Goal: Task Accomplishment & Management: Manage account settings

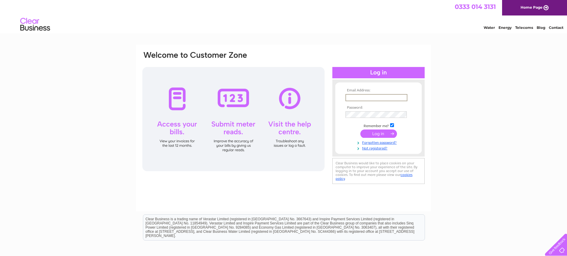
click at [376, 99] on input "text" at bounding box center [376, 97] width 62 height 7
type input "[EMAIL_ADDRESS][DOMAIN_NAME]"
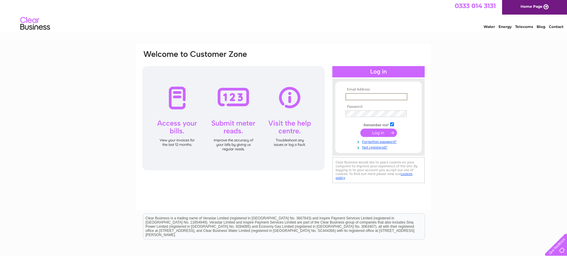
click at [376, 96] on input "text" at bounding box center [376, 96] width 62 height 7
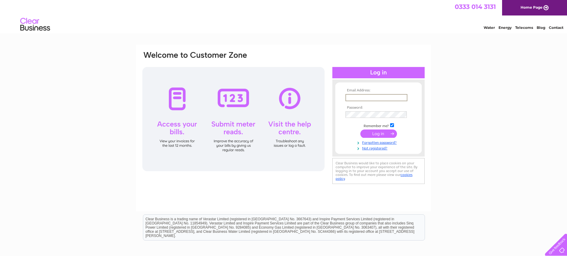
scroll to position [0, 0]
